Goal: Task Accomplishment & Management: Complete application form

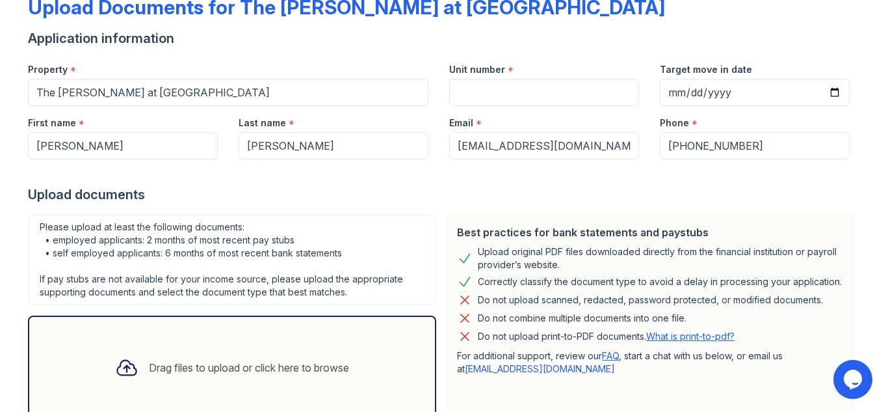
scroll to position [85, 0]
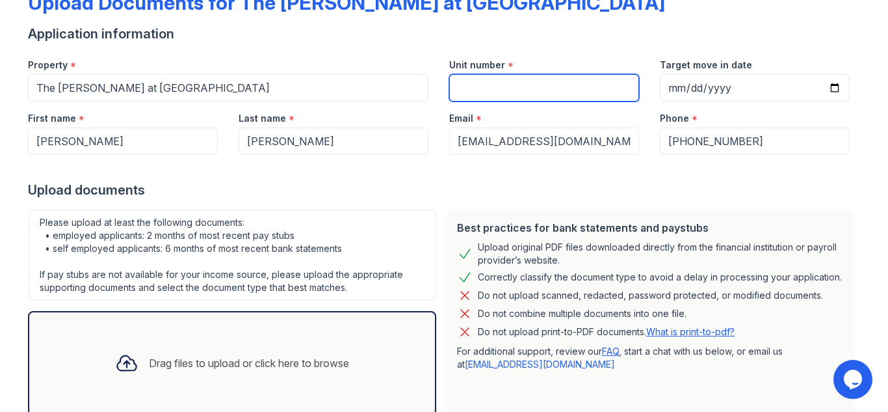
click at [575, 90] on input "Unit number" at bounding box center [544, 87] width 190 height 27
type input "2027"
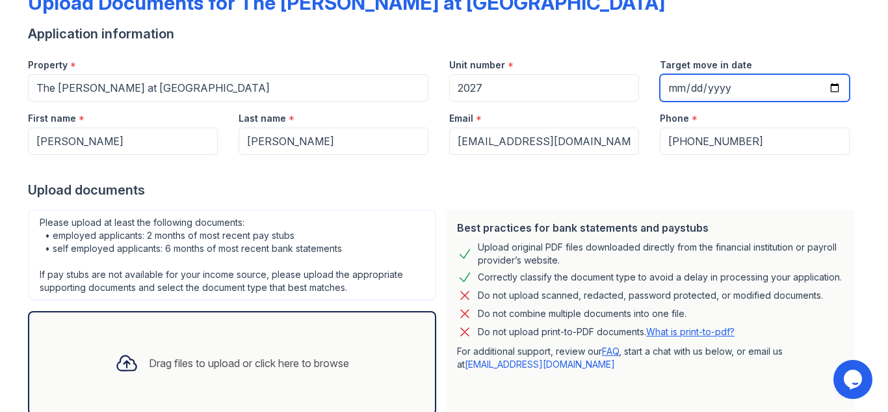
click at [836, 83] on input "Target move in date" at bounding box center [755, 87] width 190 height 27
type input "[DATE]"
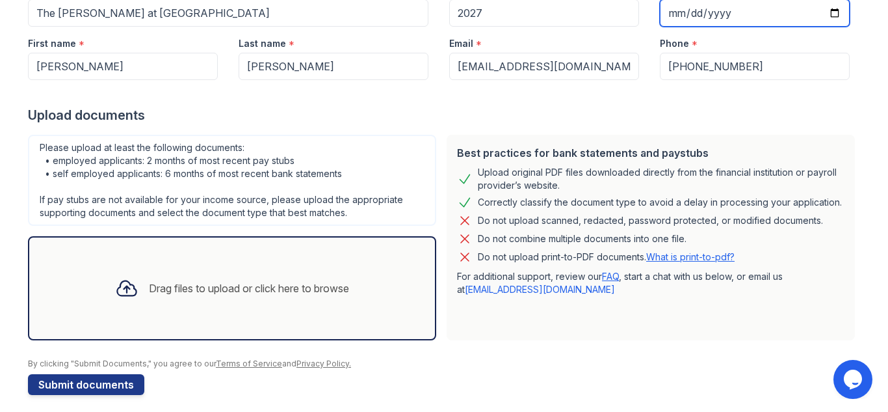
scroll to position [168, 0]
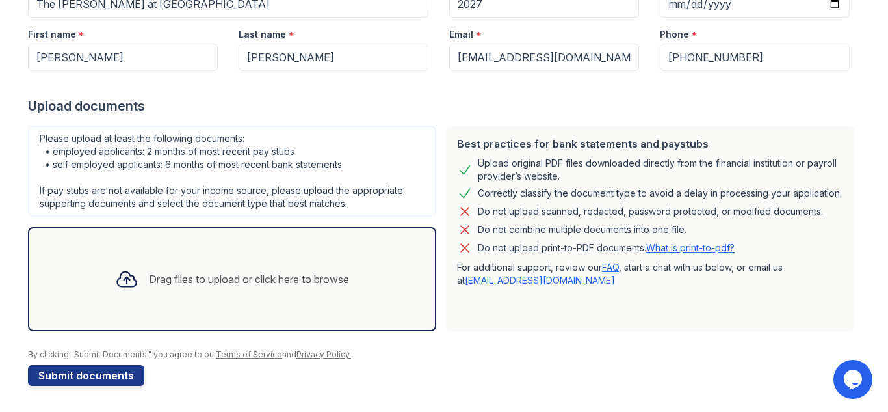
click at [313, 276] on div "Drag files to upload or click here to browse" at bounding box center [249, 279] width 200 height 16
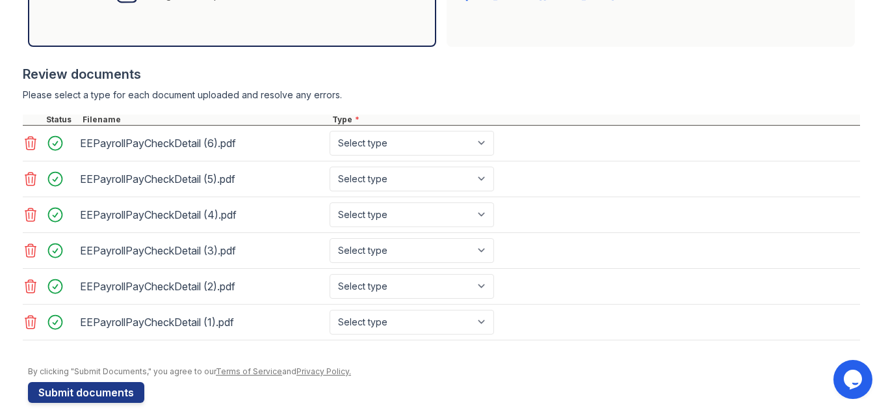
scroll to position [460, 0]
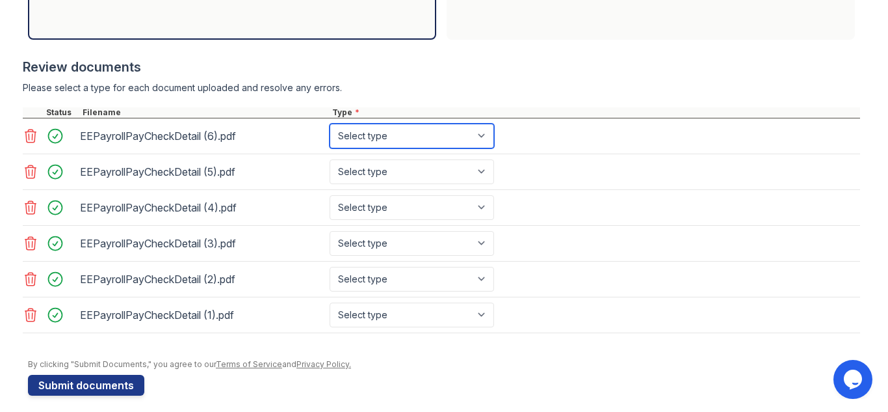
click at [447, 133] on select "Select type Paystub Bank Statement Offer Letter Tax Documents Benefit Award Let…" at bounding box center [412, 136] width 165 height 25
select select "paystub"
click at [330, 124] on select "Select type Paystub Bank Statement Offer Letter Tax Documents Benefit Award Let…" at bounding box center [412, 136] width 165 height 25
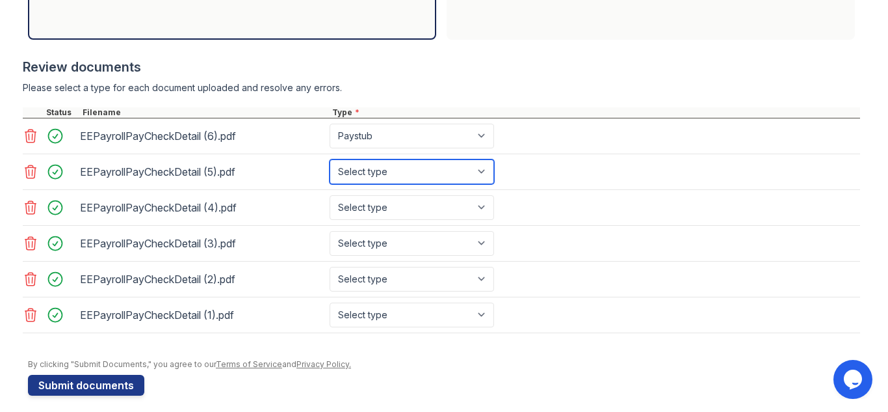
click at [449, 172] on select "Select type Paystub Bank Statement Offer Letter Tax Documents Benefit Award Let…" at bounding box center [412, 171] width 165 height 25
select select "paystub"
click at [330, 159] on select "Select type Paystub Bank Statement Offer Letter Tax Documents Benefit Award Let…" at bounding box center [412, 171] width 165 height 25
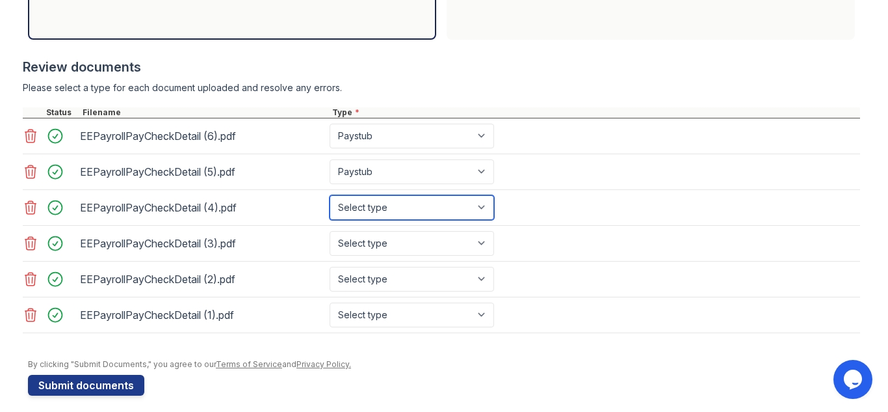
click at [456, 202] on select "Select type Paystub Bank Statement Offer Letter Tax Documents Benefit Award Let…" at bounding box center [412, 207] width 165 height 25
select select "paystub"
click at [330, 195] on select "Select type Paystub Bank Statement Offer Letter Tax Documents Benefit Award Let…" at bounding box center [412, 207] width 165 height 25
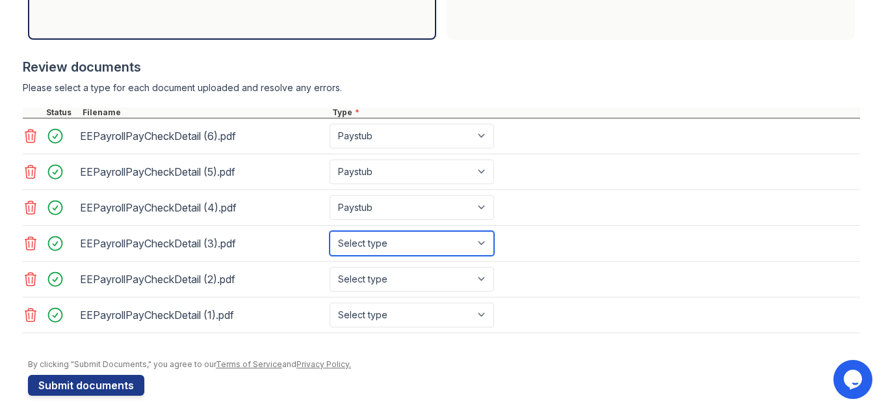
click at [461, 239] on select "Select type Paystub Bank Statement Offer Letter Tax Documents Benefit Award Let…" at bounding box center [412, 243] width 165 height 25
select select "paystub"
click at [330, 231] on select "Select type Paystub Bank Statement Offer Letter Tax Documents Benefit Award Let…" at bounding box center [412, 243] width 165 height 25
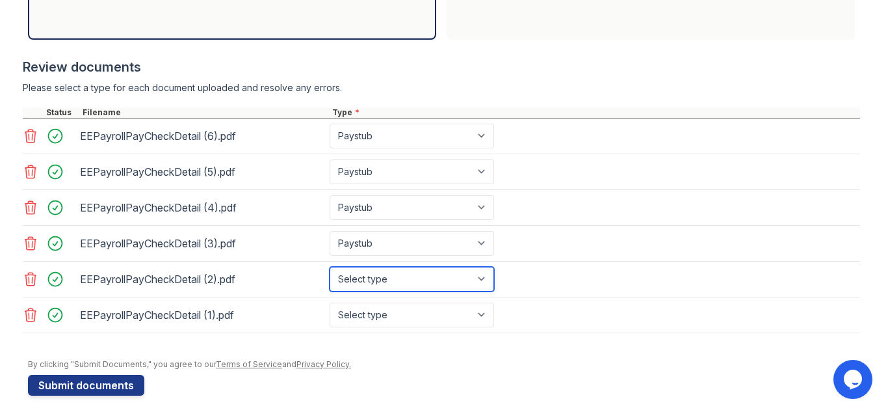
click at [469, 281] on select "Select type Paystub Bank Statement Offer Letter Tax Documents Benefit Award Let…" at bounding box center [412, 279] width 165 height 25
select select "paystub"
click at [330, 267] on select "Select type Paystub Bank Statement Offer Letter Tax Documents Benefit Award Let…" at bounding box center [412, 279] width 165 height 25
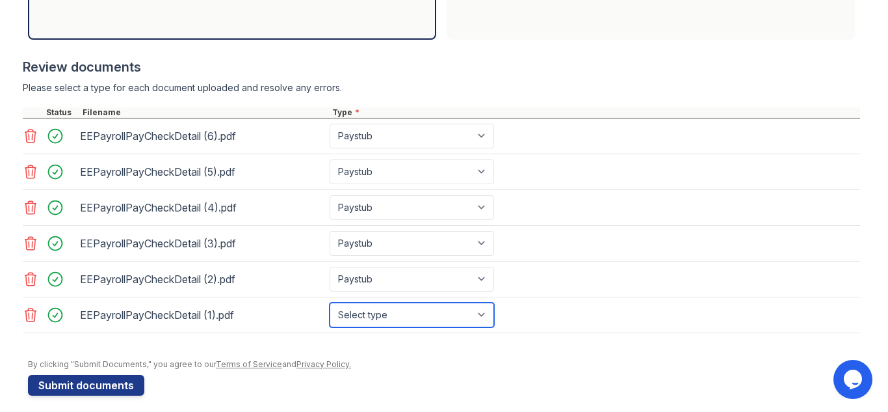
click at [406, 315] on select "Select type Paystub Bank Statement Offer Letter Tax Documents Benefit Award Let…" at bounding box center [412, 314] width 165 height 25
select select "paystub"
click at [330, 302] on select "Select type Paystub Bank Statement Offer Letter Tax Documents Benefit Award Let…" at bounding box center [412, 314] width 165 height 25
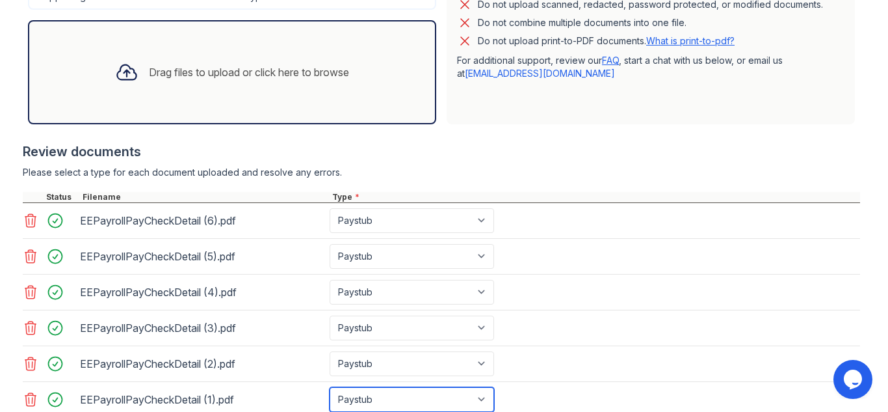
scroll to position [355, 0]
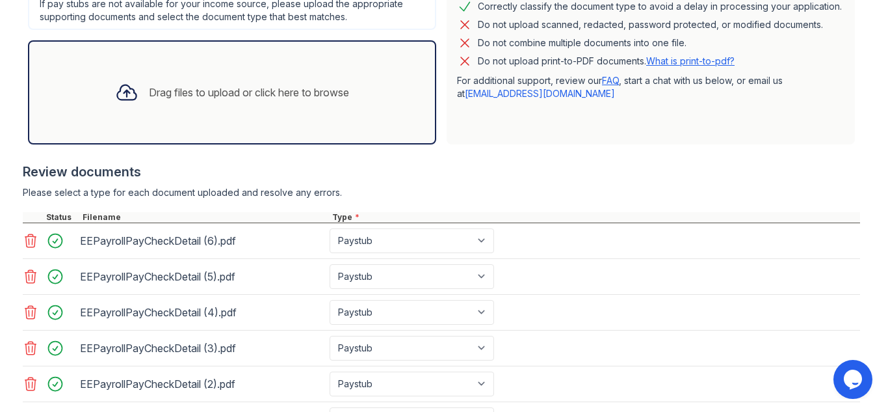
click at [263, 115] on div "Drag files to upload or click here to browse" at bounding box center [232, 92] width 408 height 104
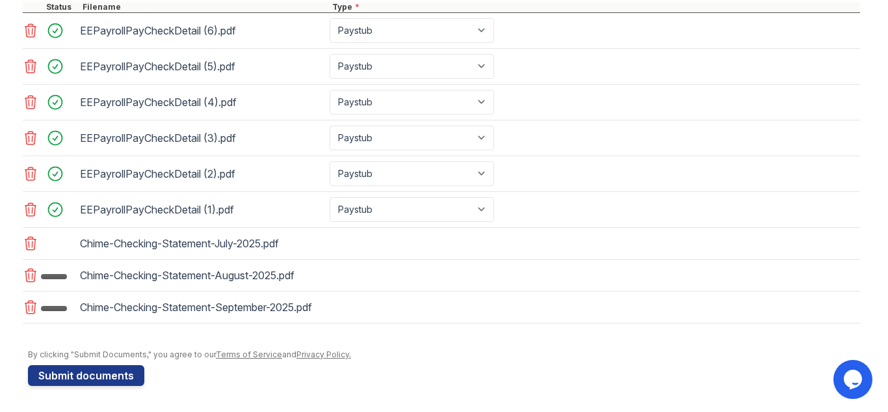
scroll to position [585, 0]
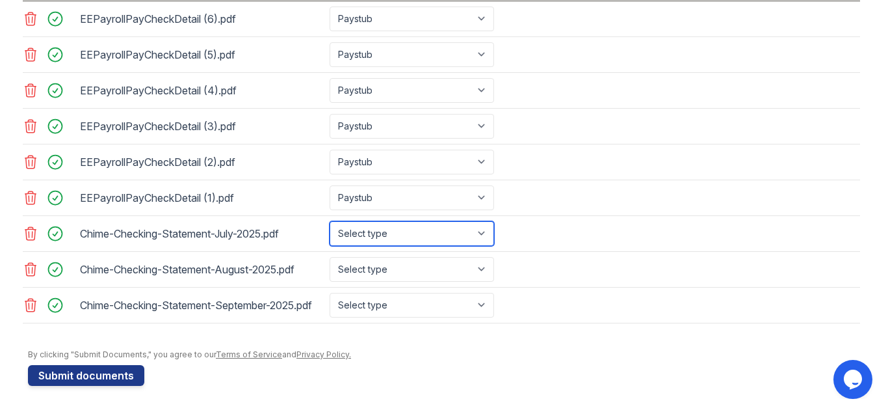
click at [442, 221] on select "Select type Paystub Bank Statement Offer Letter Tax Documents Benefit Award Let…" at bounding box center [412, 233] width 165 height 25
select select "bank_statement"
click at [330, 221] on select "Select type Paystub Bank Statement Offer Letter Tax Documents Benefit Award Let…" at bounding box center [412, 233] width 165 height 25
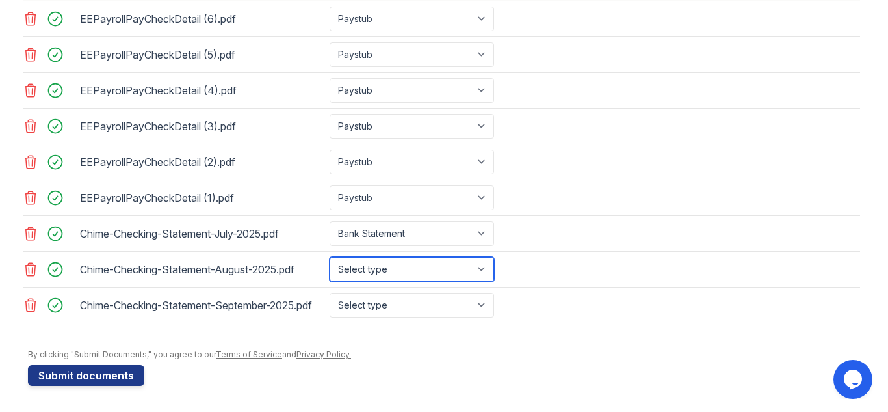
click at [406, 267] on select "Select type Paystub Bank Statement Offer Letter Tax Documents Benefit Award Let…" at bounding box center [412, 269] width 165 height 25
select select "bank_statement"
click at [330, 257] on select "Select type Paystub Bank Statement Offer Letter Tax Documents Benefit Award Let…" at bounding box center [412, 269] width 165 height 25
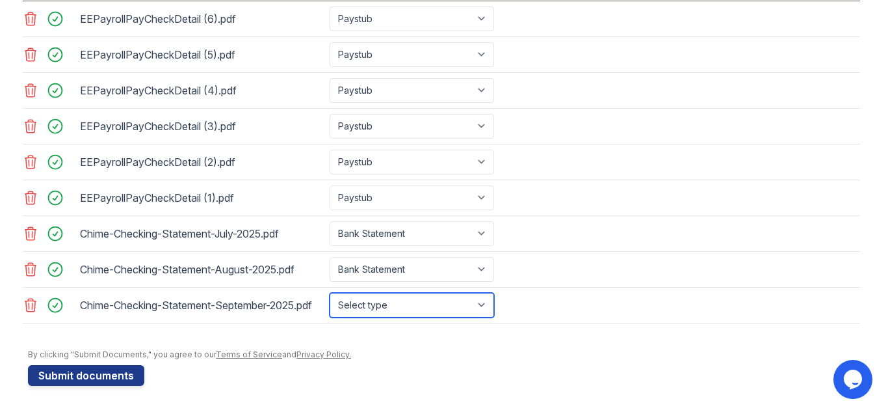
click at [416, 309] on select "Select type Paystub Bank Statement Offer Letter Tax Documents Benefit Award Let…" at bounding box center [412, 305] width 165 height 25
select select "bank_statement"
click at [330, 293] on select "Select type Paystub Bank Statement Offer Letter Tax Documents Benefit Award Let…" at bounding box center [412, 305] width 165 height 25
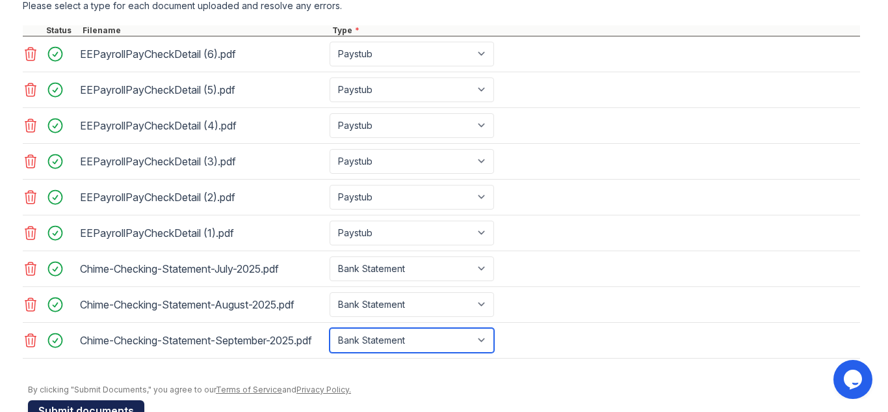
scroll to position [588, 0]
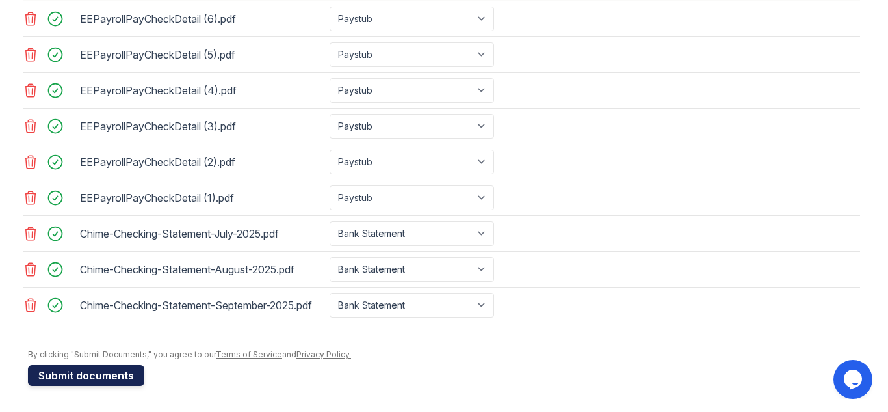
click at [101, 380] on button "Submit documents" at bounding box center [86, 375] width 116 height 21
